Goal: Task Accomplishment & Management: Complete application form

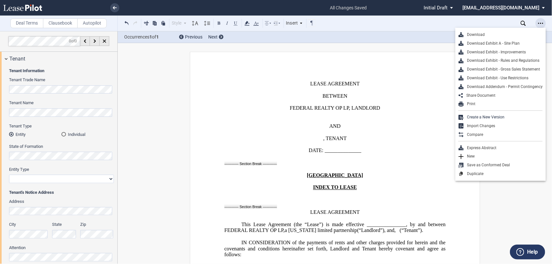
scroll to position [848, 0]
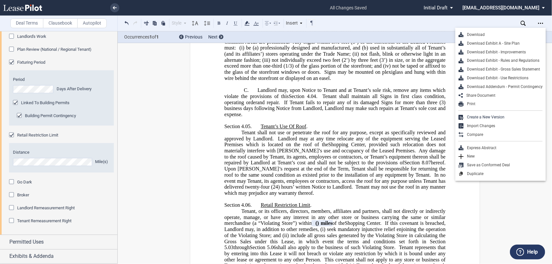
click at [448, 6] on span "Initial Draft" at bounding box center [436, 8] width 24 height 6
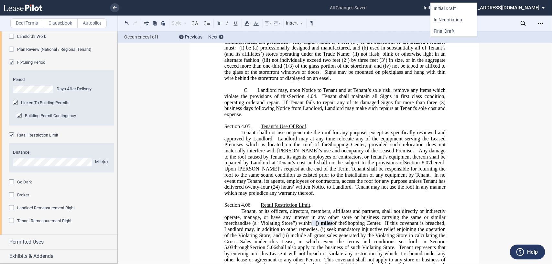
click at [369, 18] on md-backdrop at bounding box center [276, 132] width 552 height 264
click at [115, 5] on link at bounding box center [114, 7] width 9 height 9
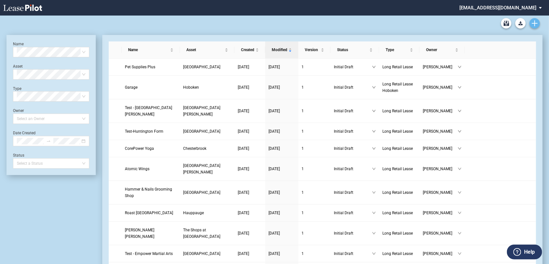
click at [533, 24] on icon "Create new document" at bounding box center [535, 23] width 6 height 6
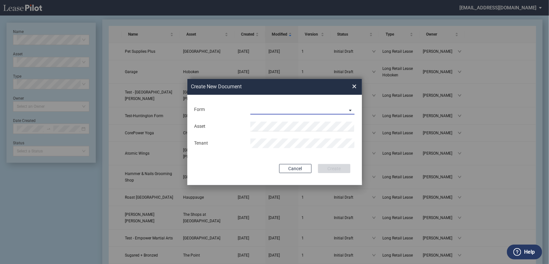
click at [334, 107] on md-select "Long Retail Lease Long Retail Lease Santana Row Long Retail Lease Hoboken Long …" at bounding box center [302, 110] width 104 height 10
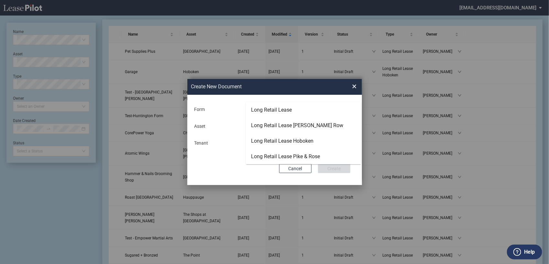
click at [334, 107] on md-option "Long Retail Lease" at bounding box center [303, 110] width 115 height 16
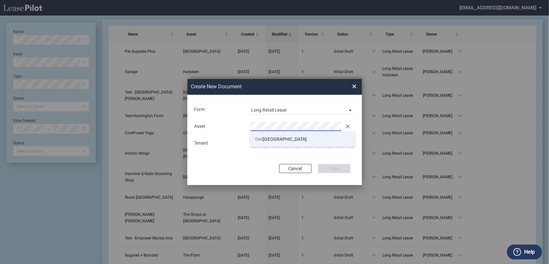
click at [280, 141] on span "Ded ham Plaza" at bounding box center [280, 139] width 51 height 5
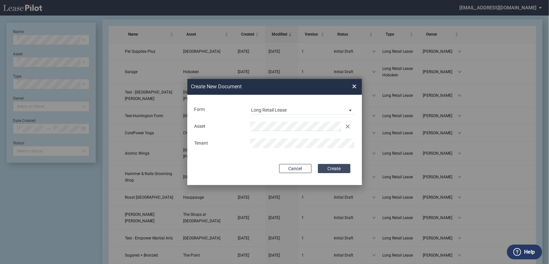
click at [338, 165] on button "Create" at bounding box center [334, 168] width 32 height 9
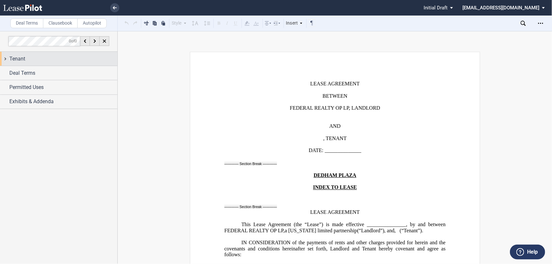
click at [5, 59] on div "Tenant" at bounding box center [58, 59] width 117 height 14
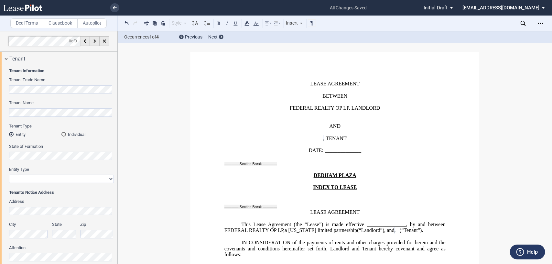
click at [108, 179] on select "Corporation Limited Liability Company General Partnership Limited Partnership O…" at bounding box center [61, 179] width 105 height 8
select select "corporation"
click at [9, 175] on select "Corporation Limited Liability Company General Partnership Limited Partnership O…" at bounding box center [61, 179] width 105 height 8
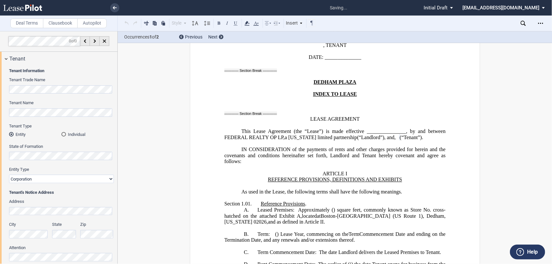
scroll to position [104, 0]
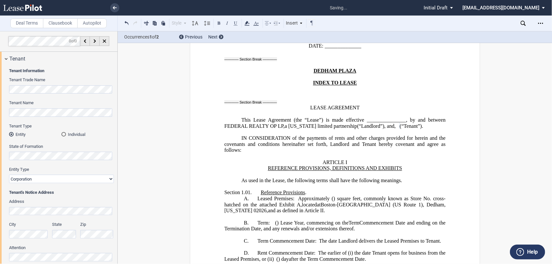
drag, startPoint x: 117, startPoint y: 196, endPoint x: 115, endPoint y: 212, distance: 16.3
click at [115, 212] on div at bounding box center [59, 147] width 118 height 233
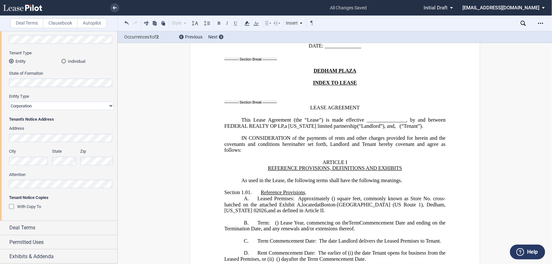
scroll to position [73, 0]
click at [3, 226] on div "Deal Terms" at bounding box center [58, 228] width 117 height 14
drag, startPoint x: 117, startPoint y: 99, endPoint x: 115, endPoint y: 78, distance: 21.2
click at [115, 78] on div at bounding box center [59, 147] width 118 height 233
drag, startPoint x: 115, startPoint y: 78, endPoint x: 115, endPoint y: 65, distance: 13.3
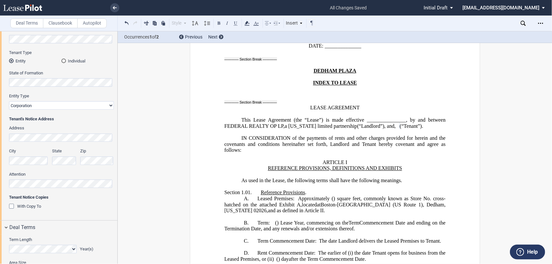
click at [115, 65] on div "Tenant Information Tenant Trade Name Tenant Name Tenant Type Entity Individual …" at bounding box center [58, 106] width 117 height 228
drag, startPoint x: 115, startPoint y: 65, endPoint x: 115, endPoint y: 46, distance: 19.1
click at [115, 46] on div at bounding box center [59, 147] width 118 height 233
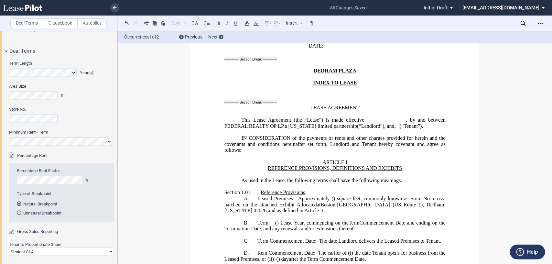
scroll to position [253, 0]
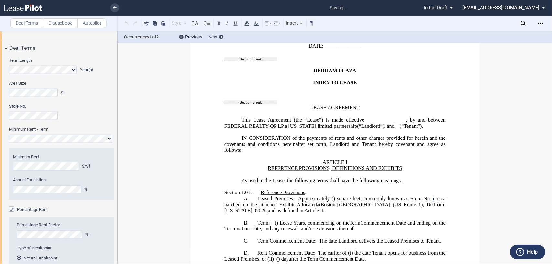
click at [92, 108] on label "Store No." at bounding box center [61, 107] width 105 height 6
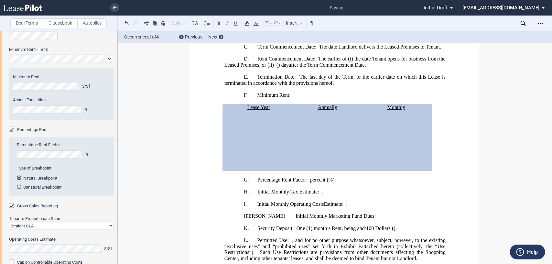
scroll to position [347, 0]
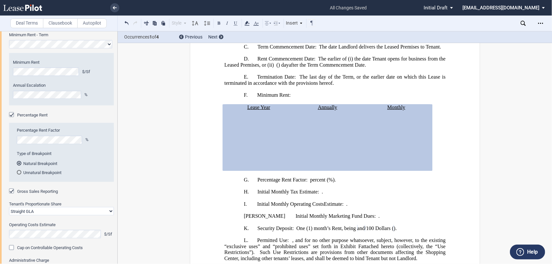
click at [12, 115] on div "Percentage Rent" at bounding box center [12, 115] width 6 height 6
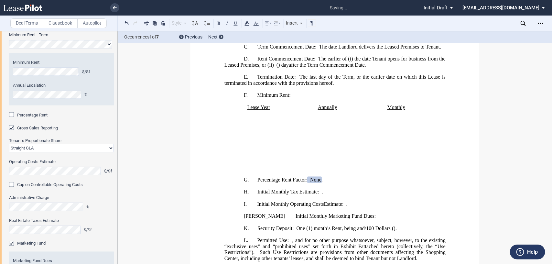
click at [11, 129] on div "Gross Sales Reporting" at bounding box center [12, 128] width 6 height 6
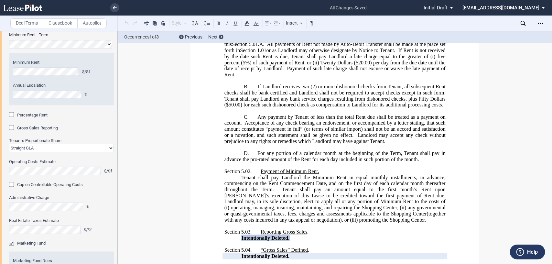
drag, startPoint x: 117, startPoint y: 136, endPoint x: 117, endPoint y: 141, distance: 5.2
click at [117, 141] on div at bounding box center [59, 147] width 118 height 233
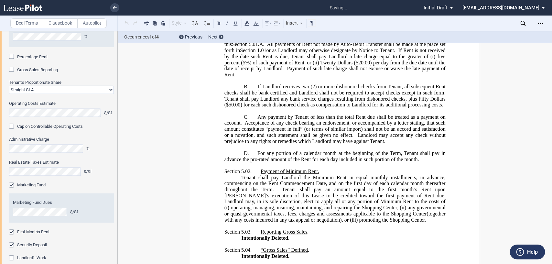
scroll to position [365, 0]
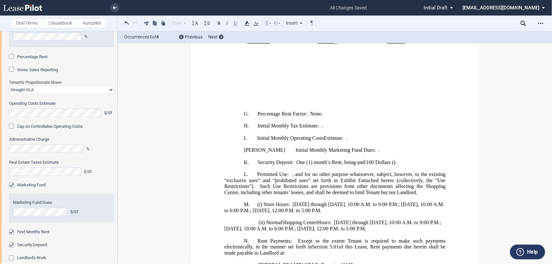
click at [10, 186] on div "Marketing Fund" at bounding box center [12, 186] width 6 height 6
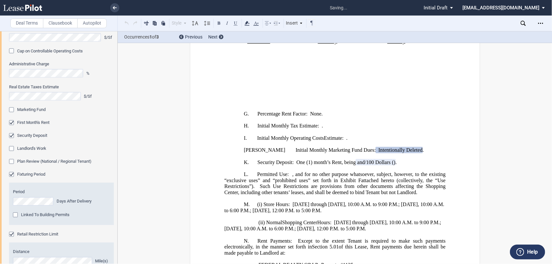
scroll to position [484, 0]
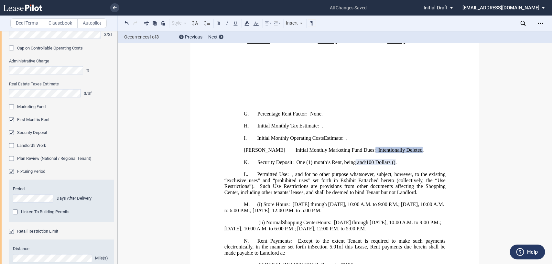
click at [12, 133] on div "Security Deposit" at bounding box center [12, 133] width 6 height 6
click at [11, 120] on div "First Month's Rent" at bounding box center [12, 120] width 6 height 6
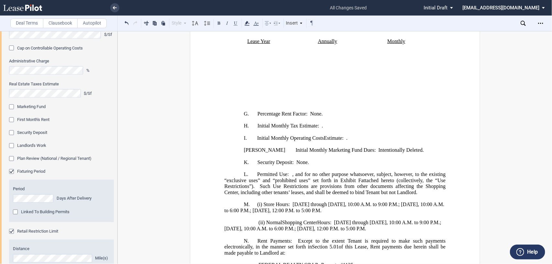
click at [12, 159] on div "Plan Review (National / Regional Tenant)" at bounding box center [12, 159] width 6 height 6
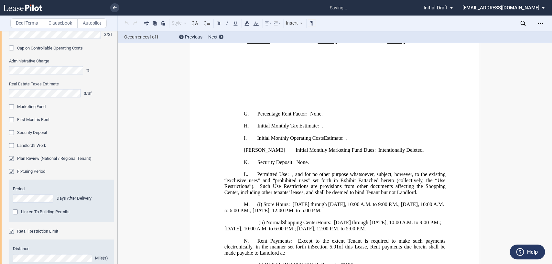
scroll to position [8795, 0]
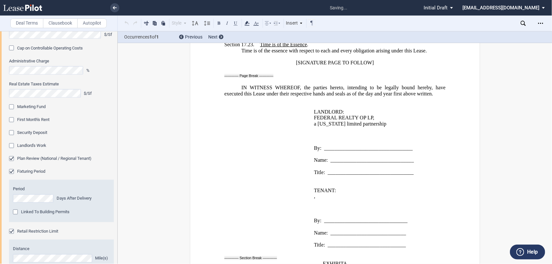
click at [12, 159] on div "Plan Review (National / Regional Tenant)" at bounding box center [12, 159] width 6 height 6
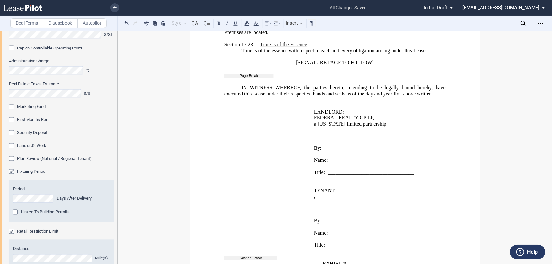
click at [13, 146] on div "Landlord's Work" at bounding box center [12, 146] width 6 height 6
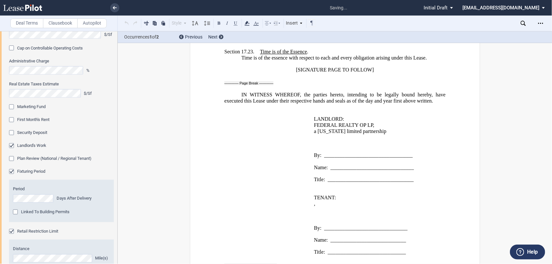
scroll to position [225, 0]
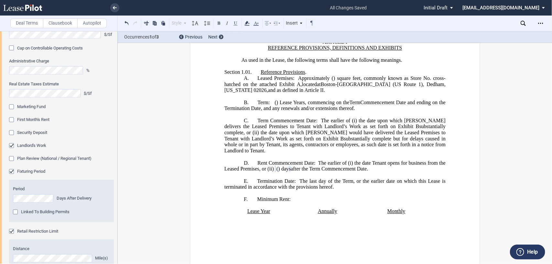
click at [18, 213] on div "Linked To Building Permits" at bounding box center [16, 213] width 6 height 6
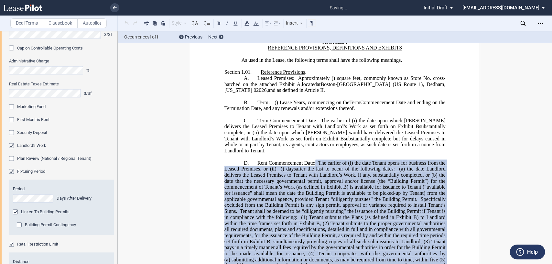
scroll to position [320, 0]
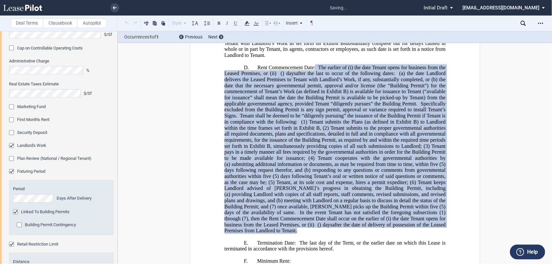
click at [19, 225] on div "Building Permit Contingency" at bounding box center [20, 226] width 6 height 6
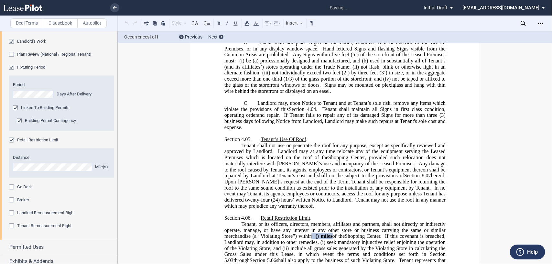
scroll to position [594, 0]
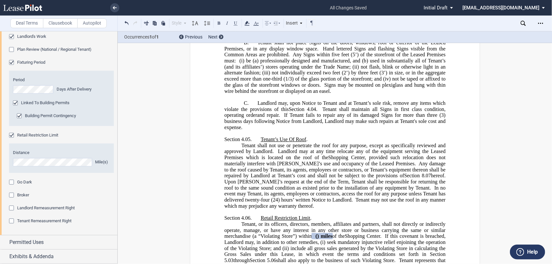
click at [10, 195] on div "Broker" at bounding box center [12, 195] width 6 height 6
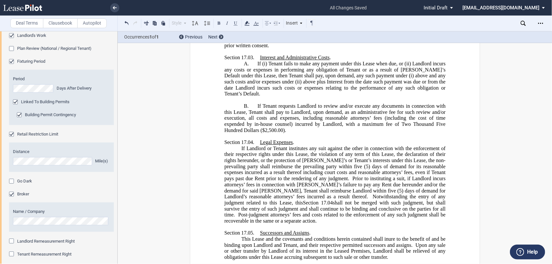
scroll to position [628, 0]
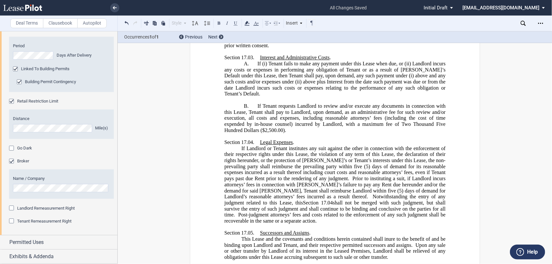
click at [13, 220] on div "Tenant Remeasurement Right" at bounding box center [12, 221] width 6 height 6
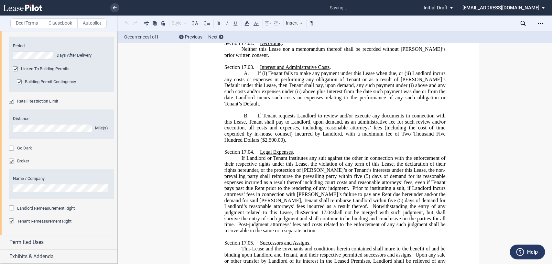
scroll to position [1026, 0]
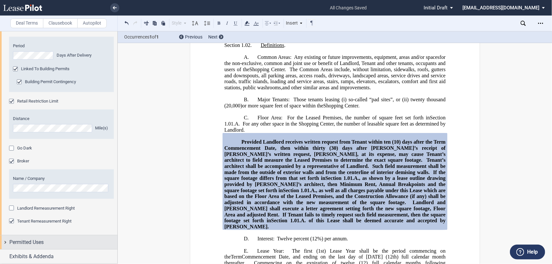
click at [5, 240] on div "Permitted Uses" at bounding box center [58, 242] width 117 height 14
drag, startPoint x: 117, startPoint y: 215, endPoint x: 116, endPoint y: 252, distance: 36.6
click at [116, 252] on div at bounding box center [59, 147] width 118 height 233
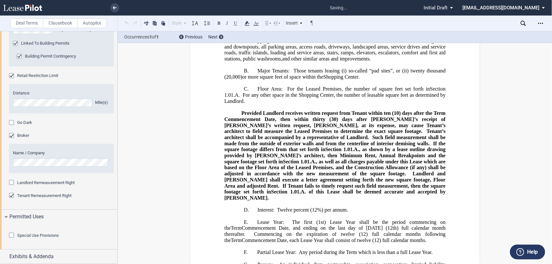
scroll to position [589, 0]
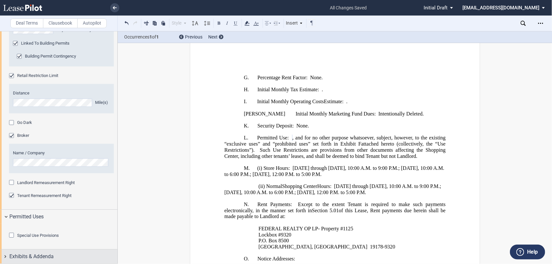
click at [4, 253] on div "Exhibits & Addenda" at bounding box center [58, 256] width 117 height 14
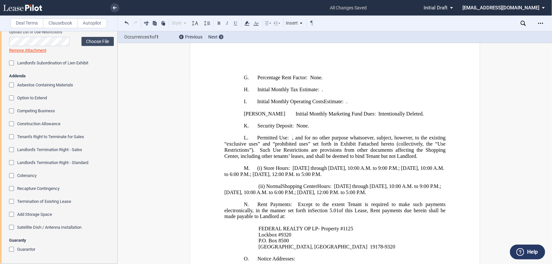
scroll to position [1004, 0]
click at [12, 89] on div "Asbestos Containing Materials" at bounding box center [12, 85] width 6 height 6
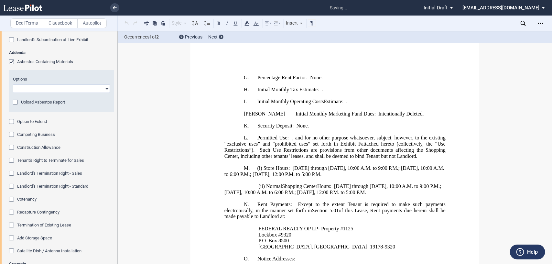
scroll to position [885, 0]
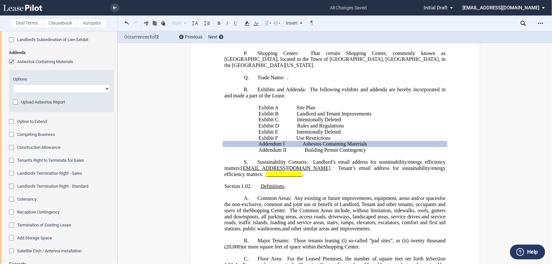
click at [113, 135] on div "Exhibits Upload Site Plan Choose File Loading Remove Attachment Exhibit A-1 Upl…" at bounding box center [58, 99] width 117 height 375
click at [107, 93] on select "Abatement Completed Landlord Will Perform Survey No Survey Required Asbestos Pr…" at bounding box center [61, 88] width 97 height 8
select select "no asbestos"
click at [13, 93] on select "Abatement Completed Landlord Will Perform Survey No Survey Required Asbestos Pr…" at bounding box center [61, 88] width 97 height 8
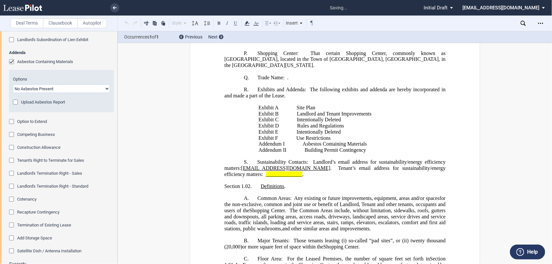
scroll to position [10421, 0]
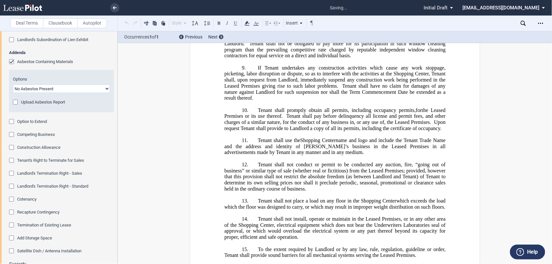
click at [15, 106] on div "Upload Asbestos Report" at bounding box center [16, 103] width 6 height 6
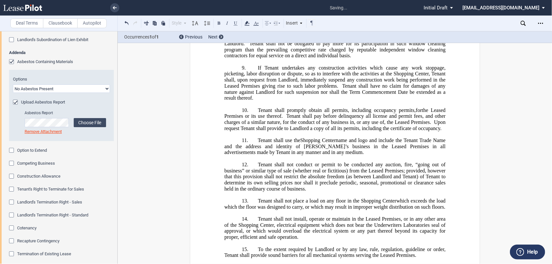
click at [16, 106] on div "Upload Asbestos Report" at bounding box center [16, 103] width 6 height 6
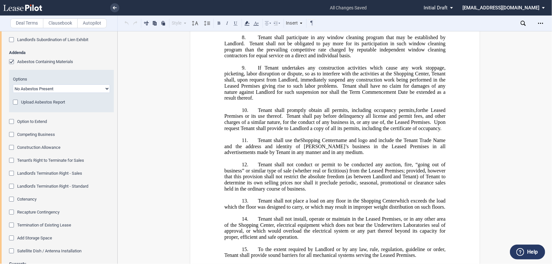
click at [16, 106] on div "Upload Asbestos Report" at bounding box center [16, 103] width 6 height 6
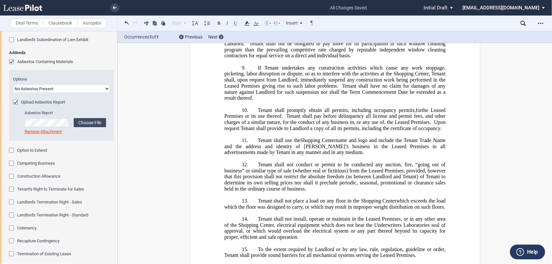
drag, startPoint x: 117, startPoint y: 213, endPoint x: 117, endPoint y: 224, distance: 11.3
click at [117, 224] on div at bounding box center [59, 147] width 118 height 233
drag, startPoint x: 117, startPoint y: 224, endPoint x: 118, endPoint y: 233, distance: 9.5
click at [118, 233] on div "Deal Terms Clausebook Autopilot Style Normal 8pt 9pt 10pt 10.5pt 11pt 12pt 14pt…" at bounding box center [276, 147] width 552 height 233
click at [10, 154] on div "Option to Extend" at bounding box center [12, 151] width 6 height 6
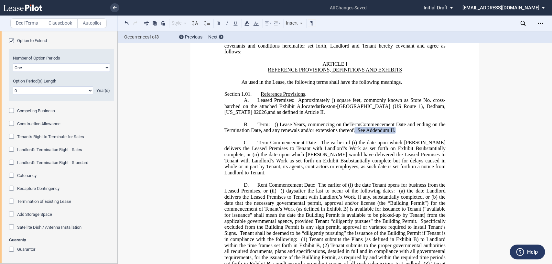
scroll to position [1129, 0]
click at [104, 72] on select "One Two Three Four" at bounding box center [61, 67] width 97 height 8
click at [13, 72] on select "One Two Three Four" at bounding box center [61, 67] width 97 height 8
click at [89, 95] on select "0 1 2 3 4 5 6 7 8 9 10 11 12 13 14 15 16 17 18 19 20" at bounding box center [53, 90] width 80 height 8
select select "number:5"
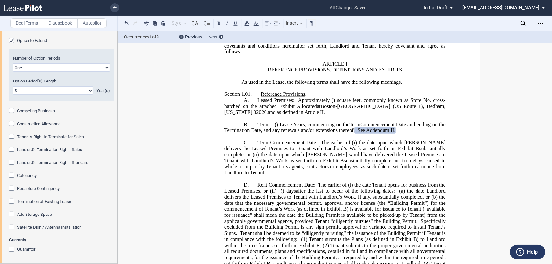
click at [13, 95] on select "0 1 2 3 4 5 6 7 8 9 10 11 12 13 14 15 16 17 18 19 20" at bounding box center [53, 90] width 80 height 8
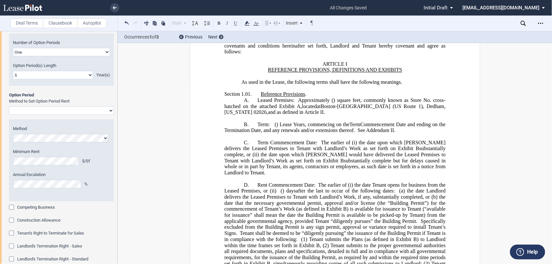
scroll to position [10543, 0]
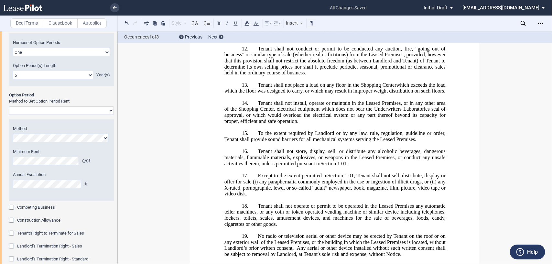
click at [107, 115] on select "Rent Set at Fair Rental Value - Standard Three Broker Method Baseball Arbitrati…" at bounding box center [61, 110] width 105 height 8
click at [9, 115] on select "Rent Set at Fair Rental Value - Standard Three Broker Method Baseball Arbitrati…" at bounding box center [61, 110] width 105 height 8
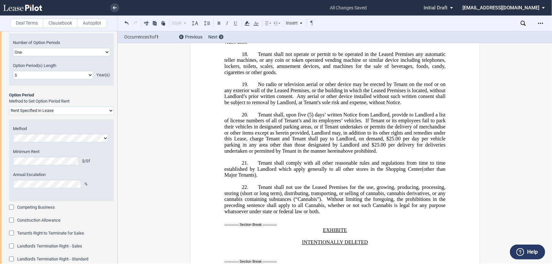
click at [109, 115] on select "Rent Set at Fair Rental Value - Standard Three Broker Method Baseball Arbitrati…" at bounding box center [61, 110] width 105 height 8
click at [9, 115] on select "Rent Set at Fair Rental Value - Standard Three Broker Method Baseball Arbitrati…" at bounding box center [61, 110] width 105 height 8
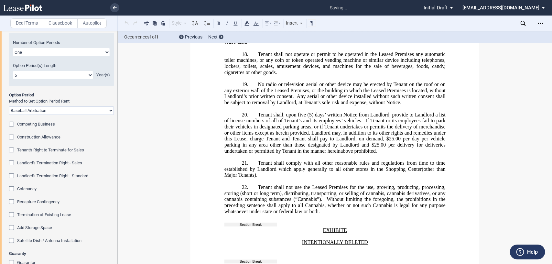
scroll to position [10761, 0]
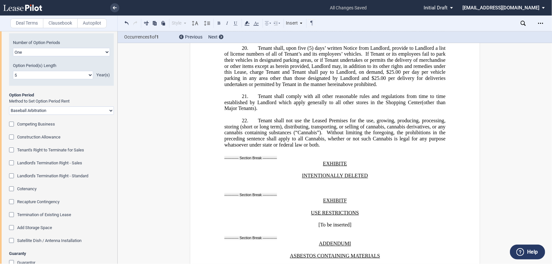
click at [11, 128] on div "Competing Business" at bounding box center [12, 125] width 6 height 6
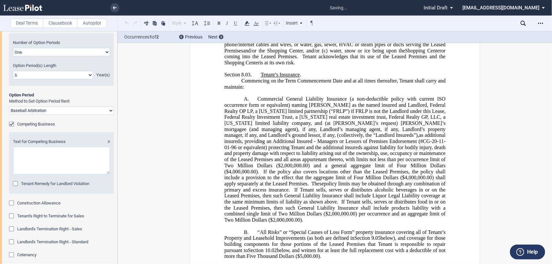
scroll to position [897, 0]
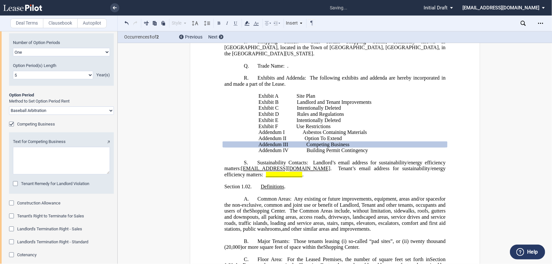
click at [83, 115] on select "Rent Set at Fair Rental Value - Standard Three Broker Method Baseball Arbitrati…" at bounding box center [61, 110] width 105 height 8
select select "fmv"
click at [9, 115] on select "Rent Set at Fair Rental Value - Standard Three Broker Method Baseball Arbitrati…" at bounding box center [61, 110] width 105 height 8
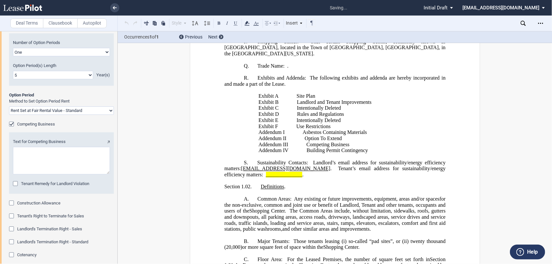
scroll to position [10711, 0]
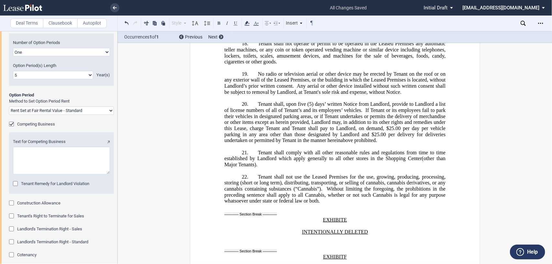
click at [129, 166] on div "Deal Terms Clausebook Autopilot Style Normal 8pt 9pt 10pt 10.5pt 11pt 12pt 14pt…" at bounding box center [276, 147] width 552 height 233
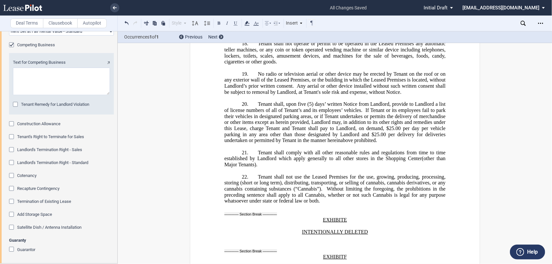
scroll to position [1217, 0]
click at [17, 95] on textarea "Text for Competing Business" at bounding box center [61, 81] width 97 height 27
paste textarea "Provided Tenant is open, operating in accordance with the Use of Premises, and …"
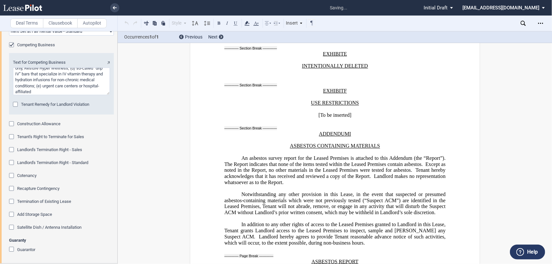
scroll to position [10878, 0]
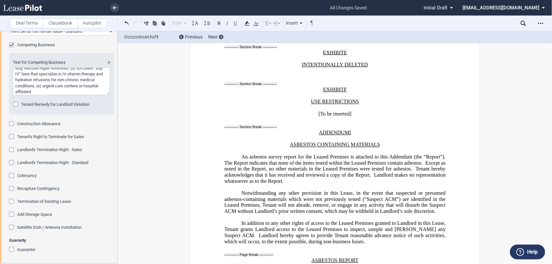
click at [10, 128] on div "Construction Allowance" at bounding box center [12, 124] width 6 height 6
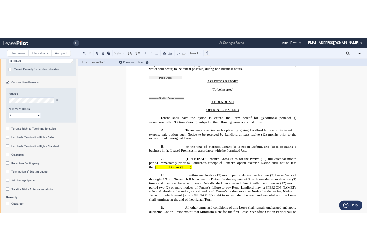
scroll to position [1302, 0]
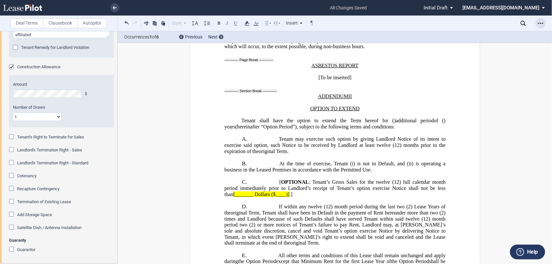
click at [537, 23] on div "Open Lease options menu" at bounding box center [541, 23] width 10 height 10
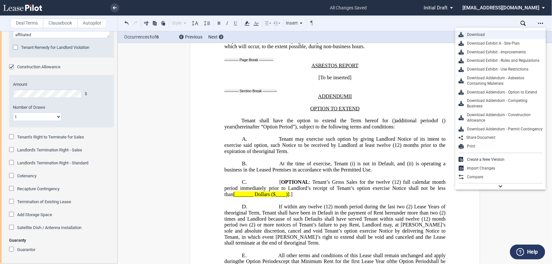
click at [484, 32] on div "Download" at bounding box center [503, 34] width 79 height 5
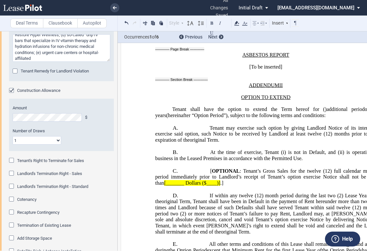
scroll to position [1230, 0]
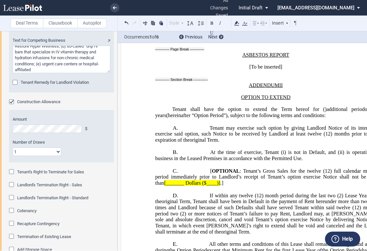
click at [38, 73] on textarea "Text for Competing Business" at bounding box center [62, 59] width 98 height 27
paste textarea "practices; (f) dialysis centers; (g) oncology practices or other physician prac…"
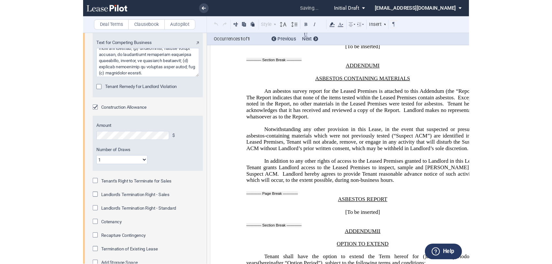
scroll to position [10897, 0]
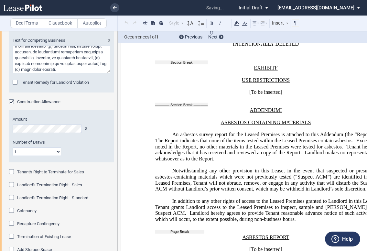
type textarea "Provided Tenant is open, operating in accordance with the Use of Premises, and …"
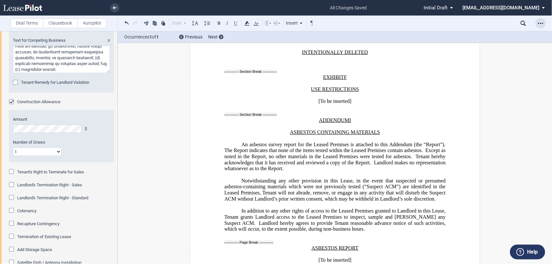
click at [544, 25] on div "Open Lease options menu" at bounding box center [541, 23] width 10 height 10
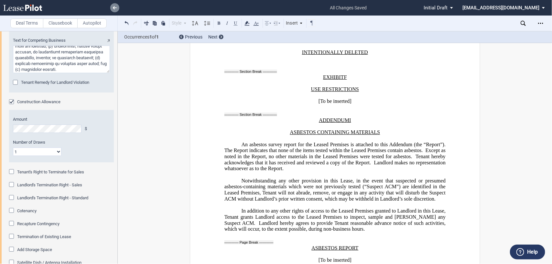
click at [115, 7] on icon at bounding box center [115, 7] width 4 height 3
